Goal: Book appointment/travel/reservation

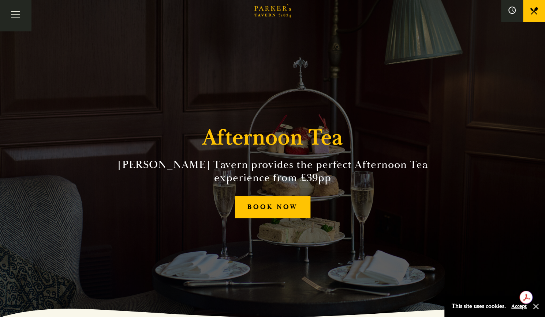
click at [268, 225] on div "Afternoon Tea Parker’s Tavern provides the perfect Afternoon Tea experience fro…" at bounding box center [272, 158] width 439 height 317
click at [268, 213] on link "BOOK NOW" at bounding box center [272, 207] width 75 height 22
click at [30, 19] on button "Toggle navigation" at bounding box center [15, 15] width 31 height 31
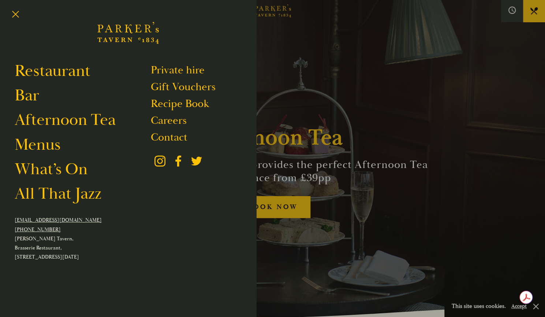
click at [250, 80] on div "Restaurant Bar Afternoon Tea Menus What’s On All That Jazz Private hire Gift Vo…" at bounding box center [128, 158] width 256 height 317
click at [54, 123] on link "Afternoon Tea" at bounding box center [65, 120] width 101 height 20
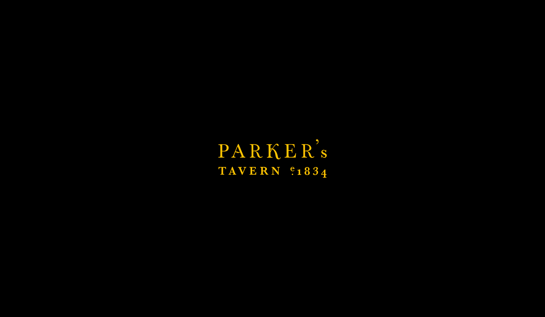
scroll to position [99, 0]
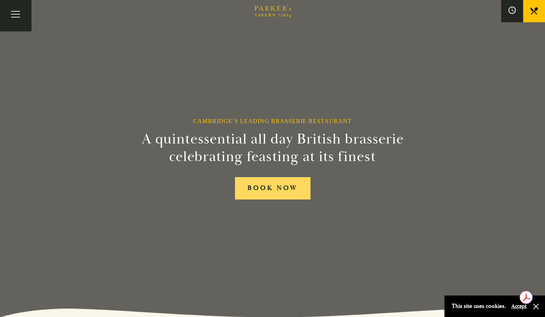
click at [271, 188] on link "BOOK NOW" at bounding box center [272, 188] width 75 height 22
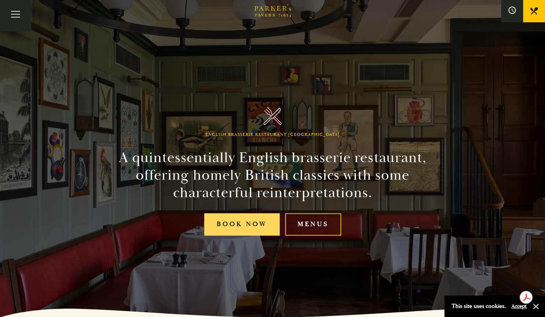
click at [256, 225] on link "Book Now" at bounding box center [241, 225] width 75 height 22
